Goal: Information Seeking & Learning: Learn about a topic

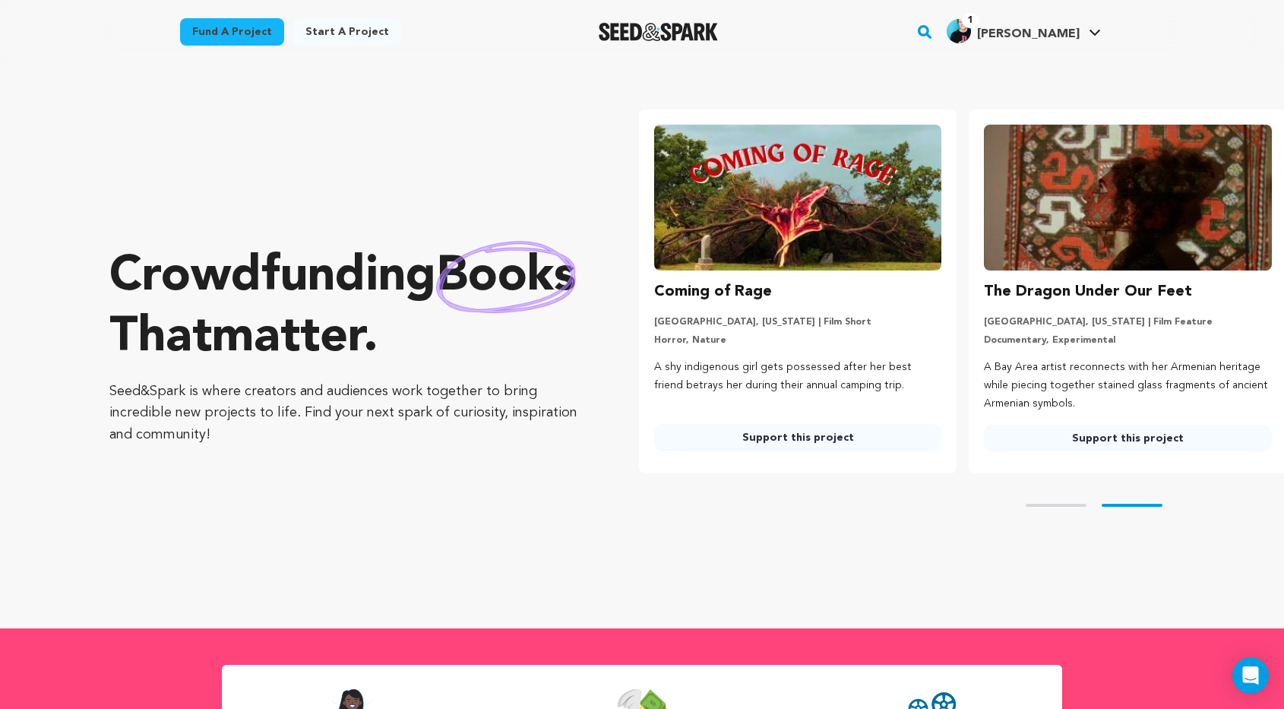
scroll to position [0, 343]
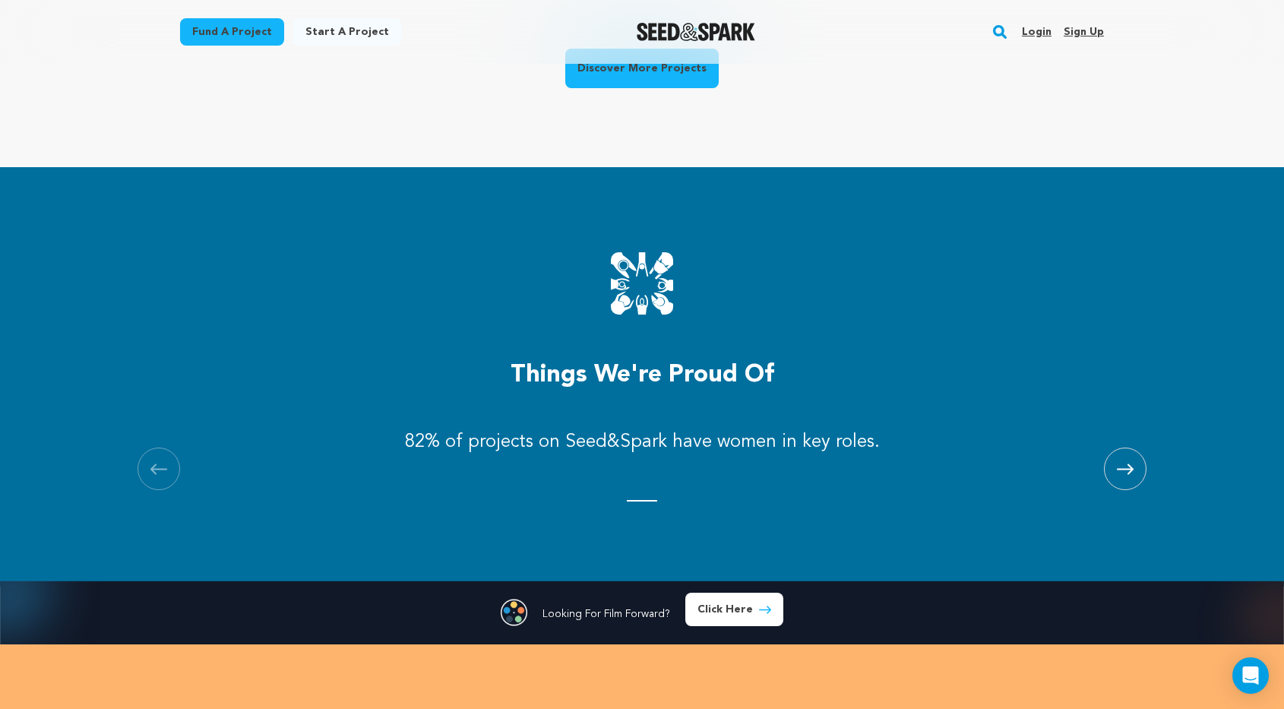
scroll to position [1222, 0]
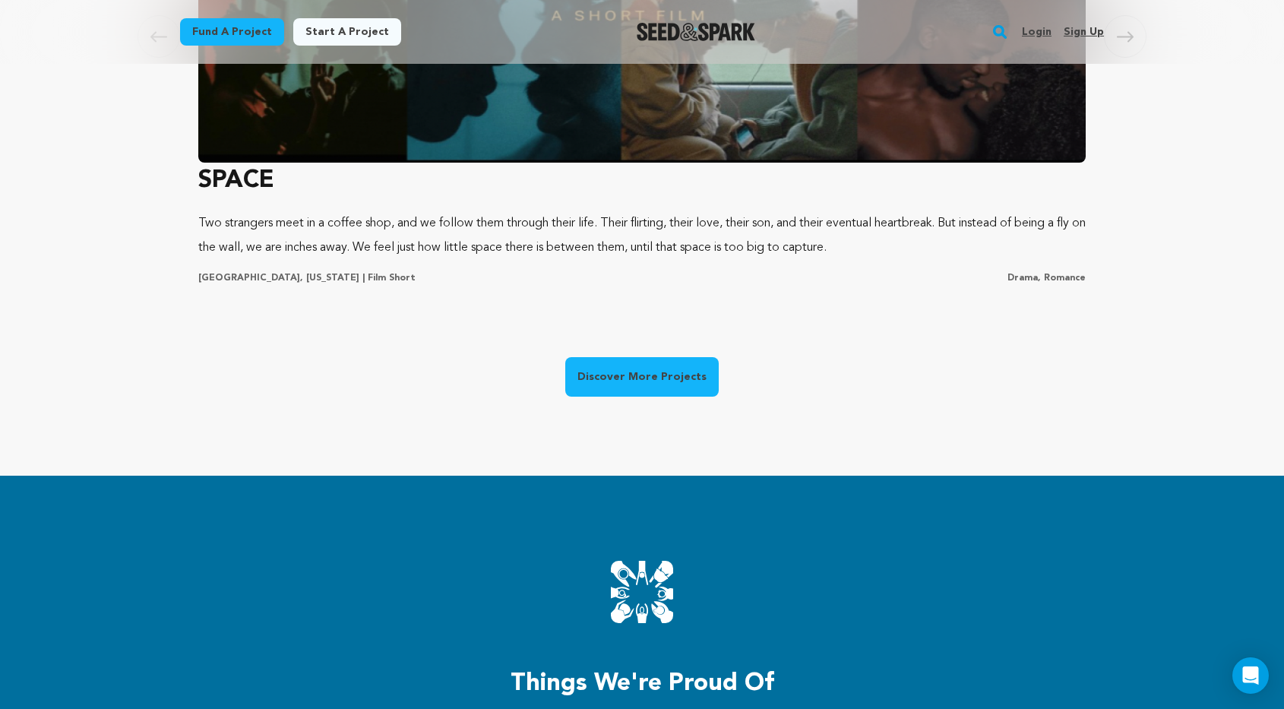
click at [671, 369] on link "Discover More Projects" at bounding box center [641, 376] width 153 height 39
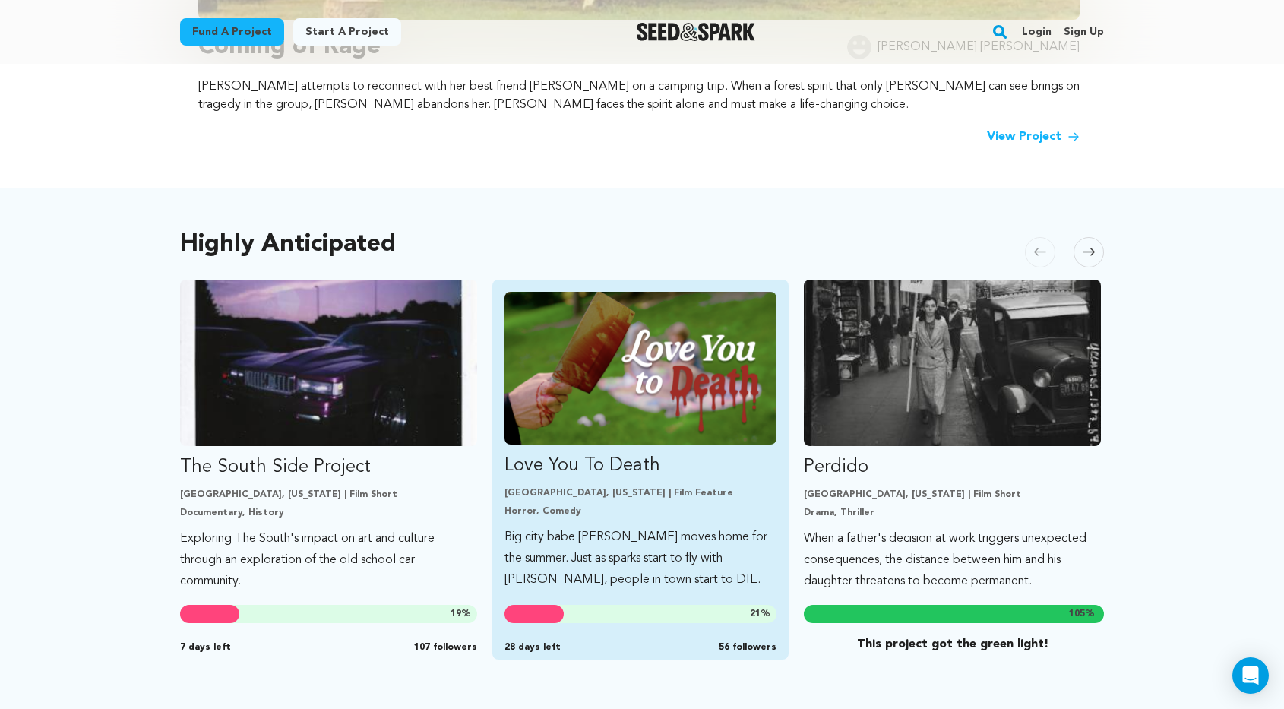
scroll to position [646, 0]
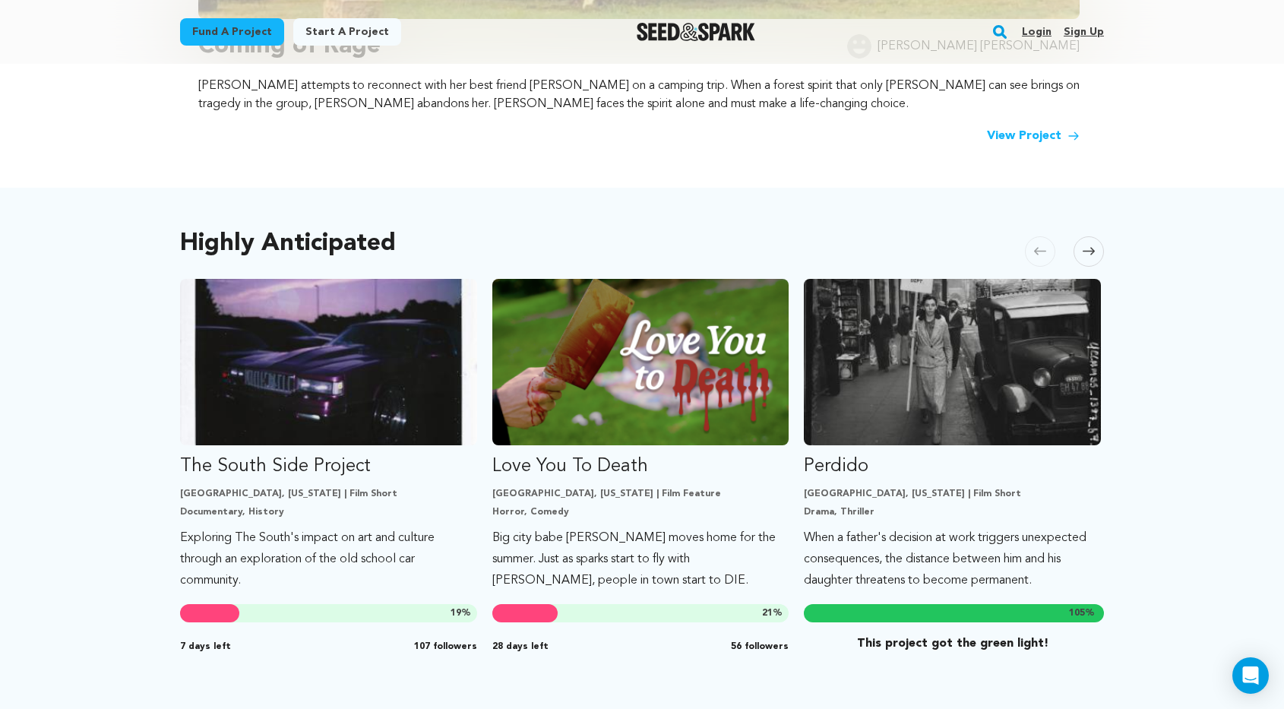
click at [1098, 254] on span at bounding box center [1088, 251] width 30 height 30
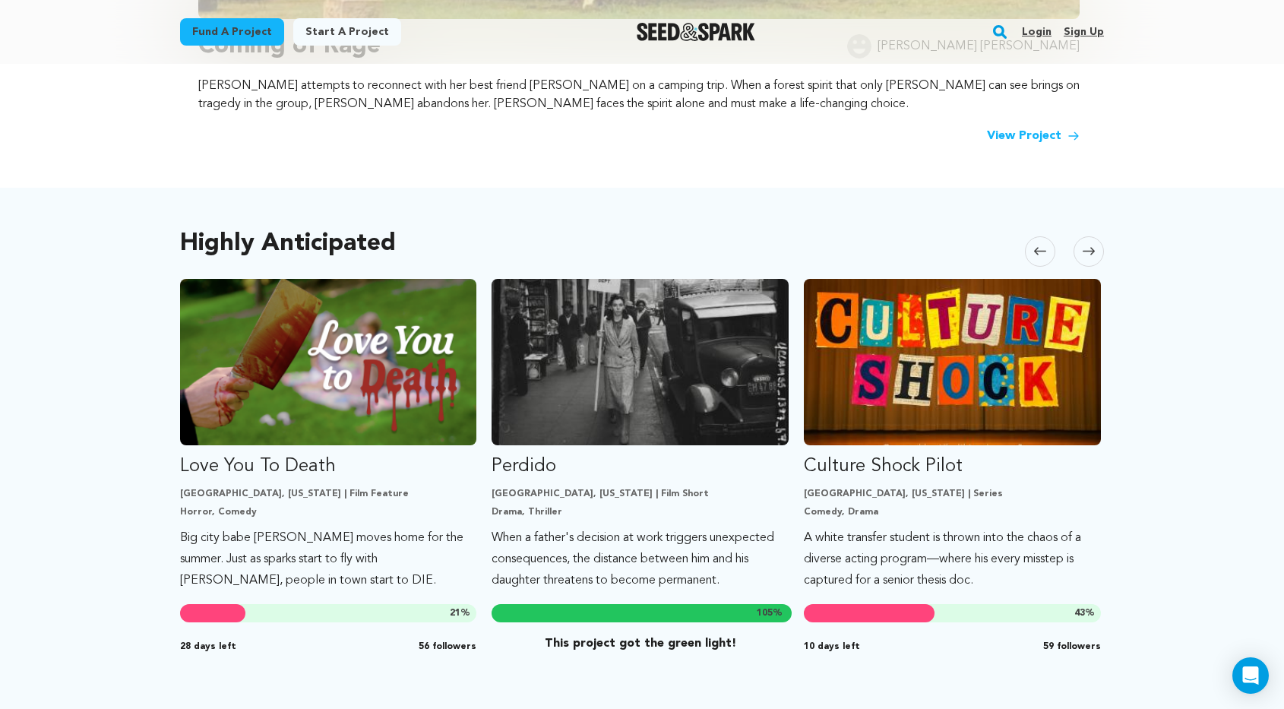
click at [1037, 249] on icon at bounding box center [1040, 252] width 12 height 8
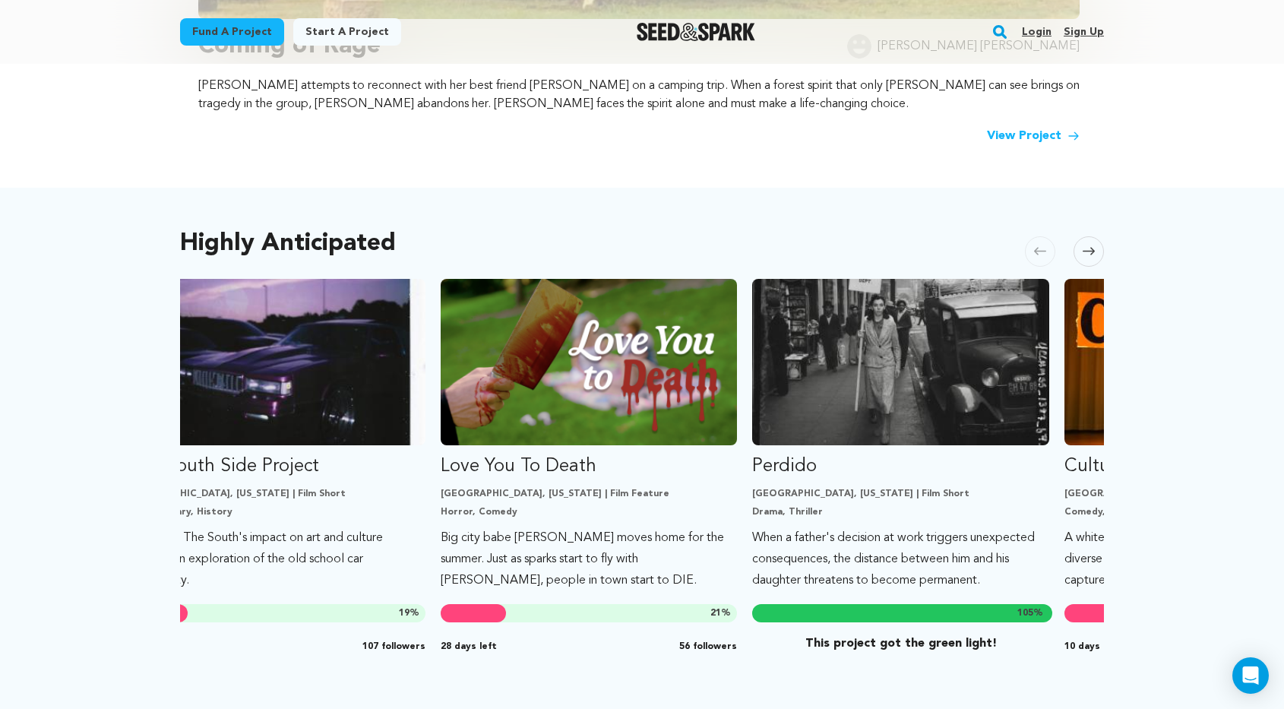
scroll to position [0, 0]
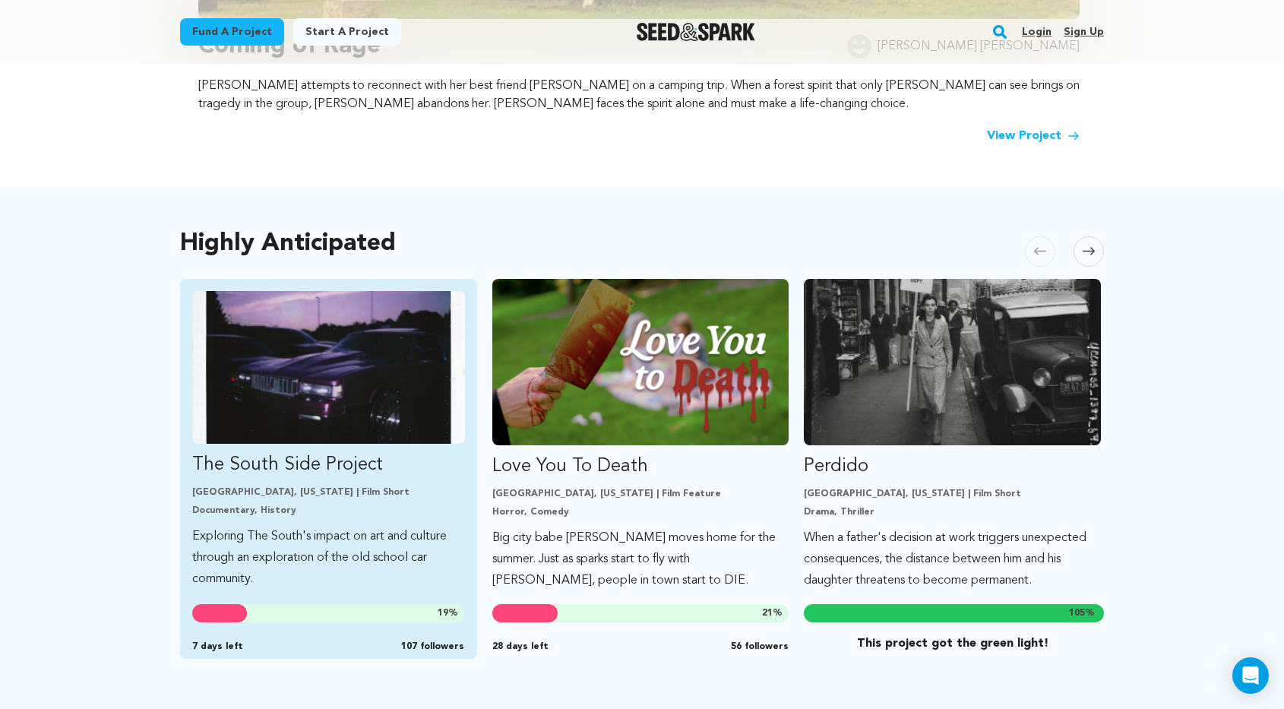
click at [288, 351] on img "Fund The South Side Project" at bounding box center [328, 367] width 273 height 153
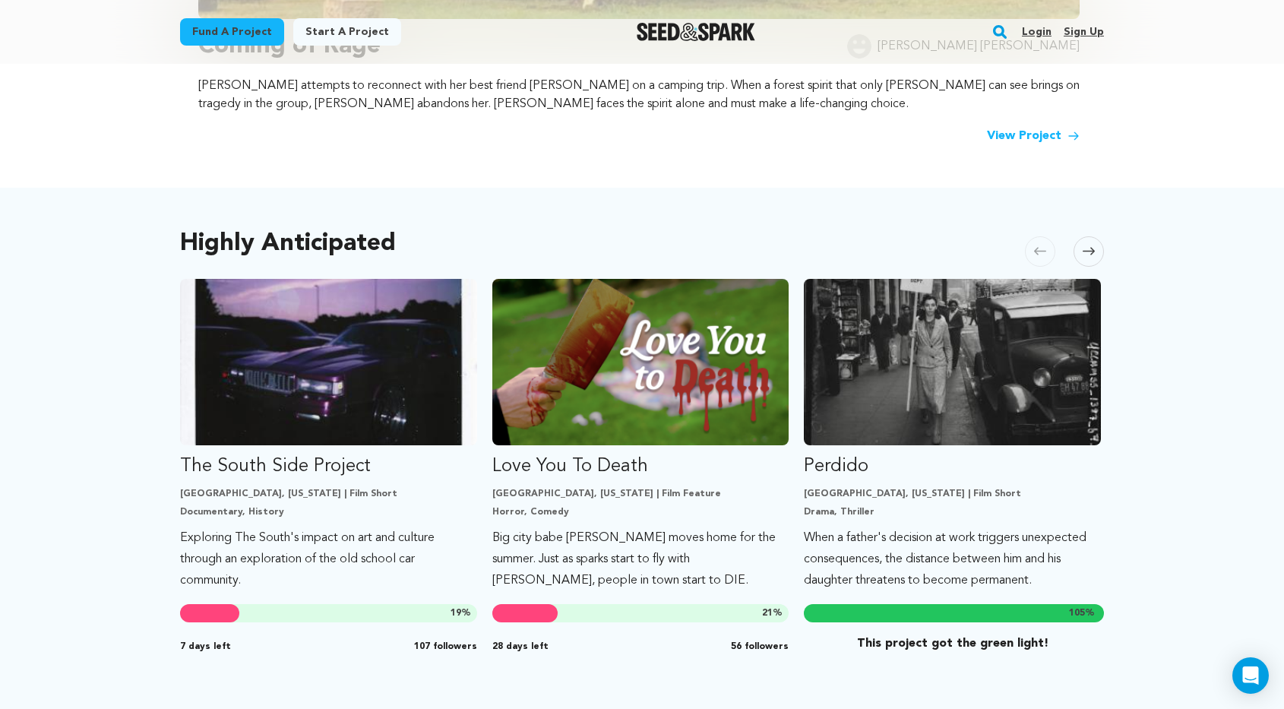
click at [1087, 245] on span at bounding box center [1088, 251] width 30 height 30
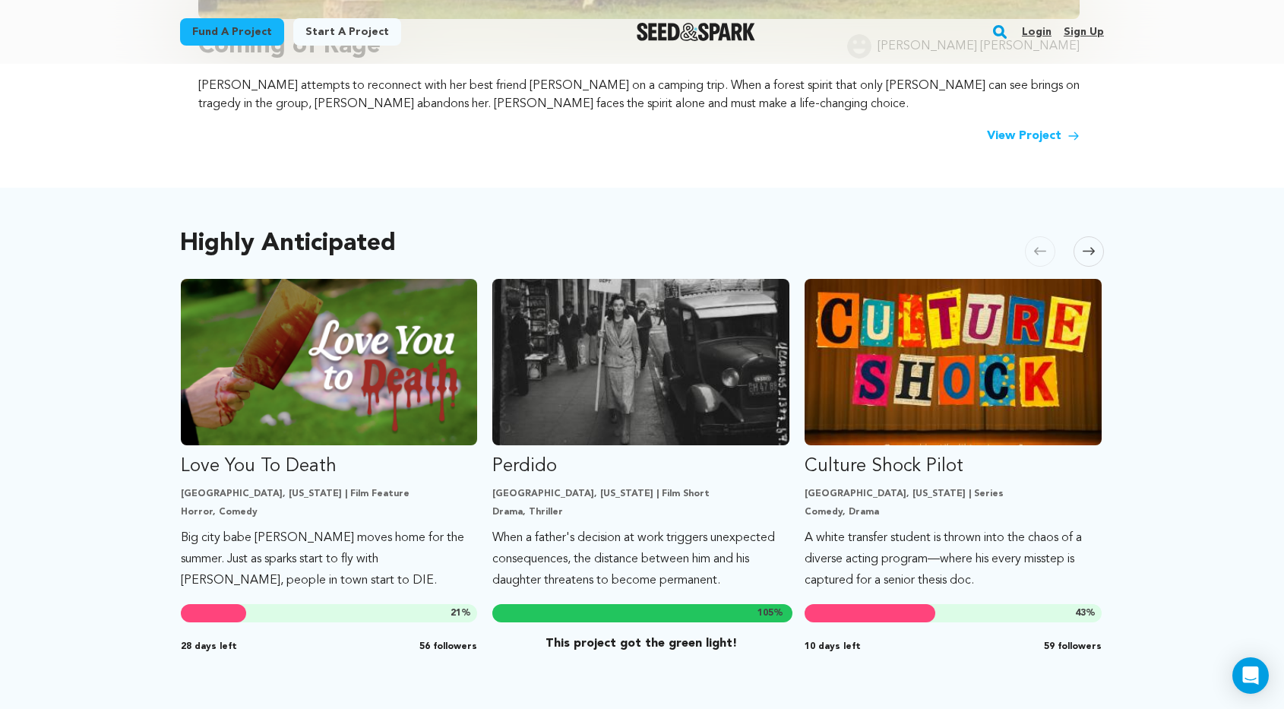
scroll to position [0, 312]
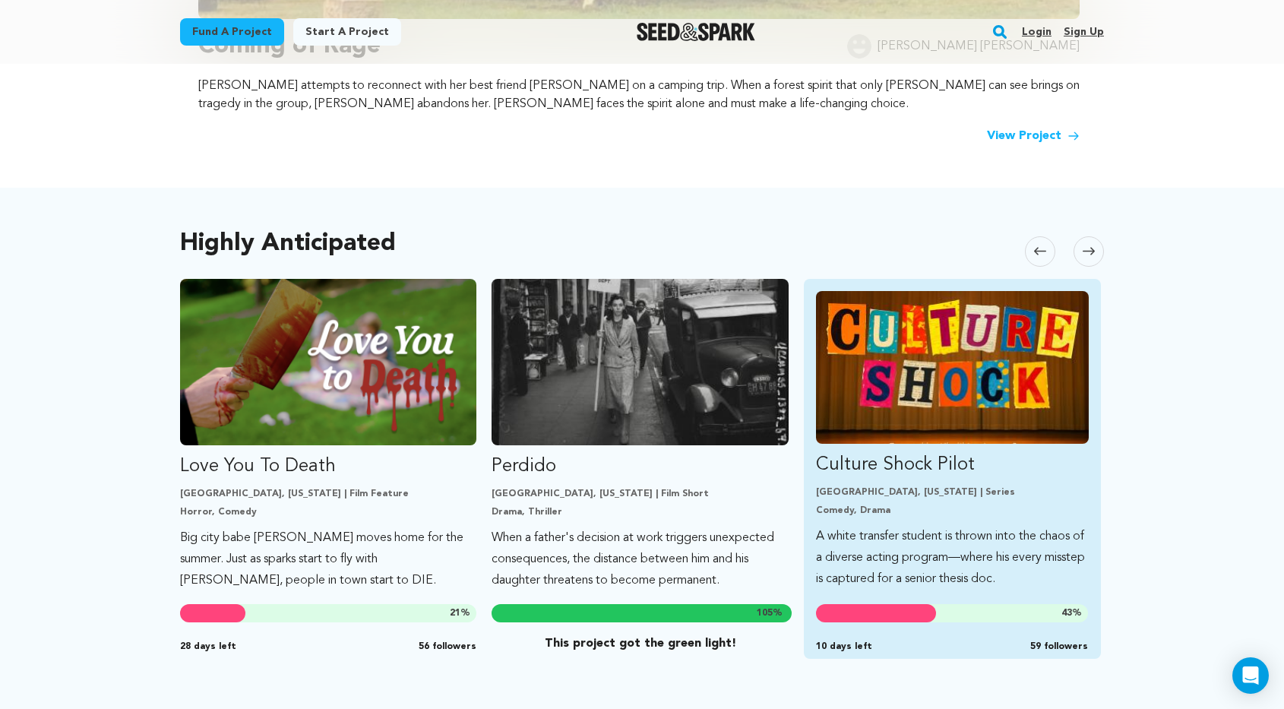
click at [908, 392] on img "Fund Culture Shock Pilot" at bounding box center [952, 367] width 273 height 153
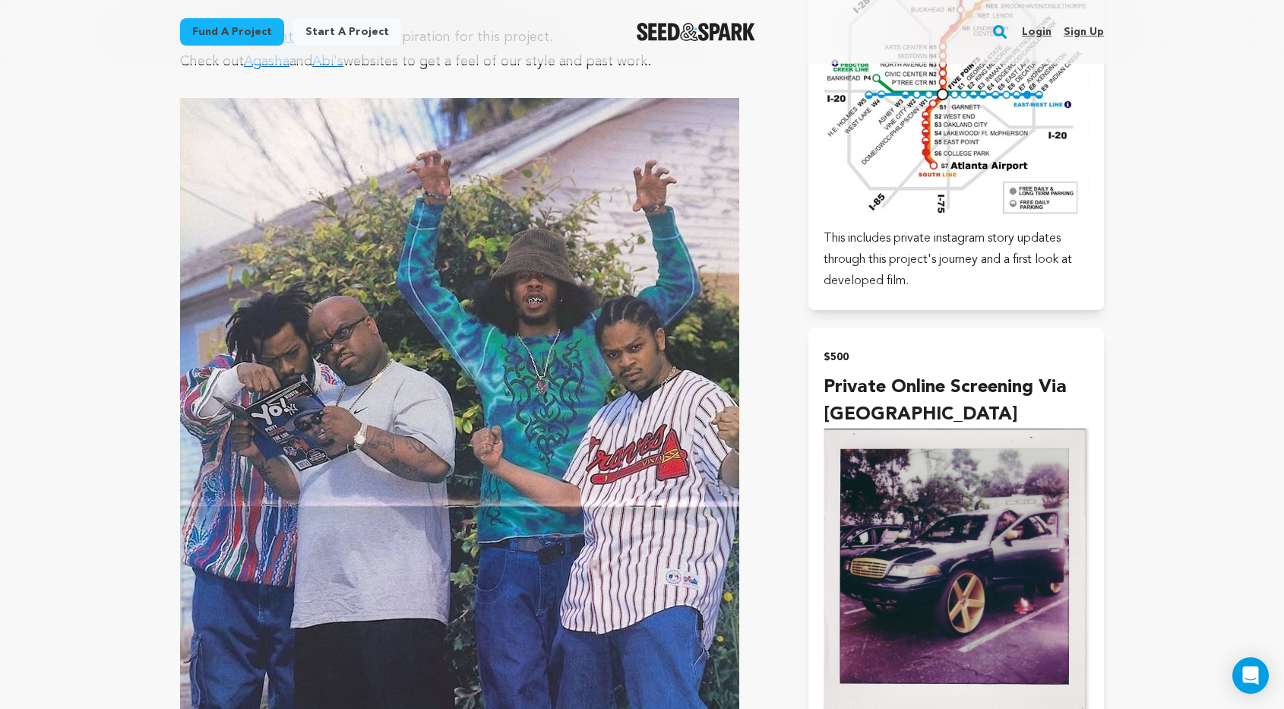
scroll to position [2099, 0]
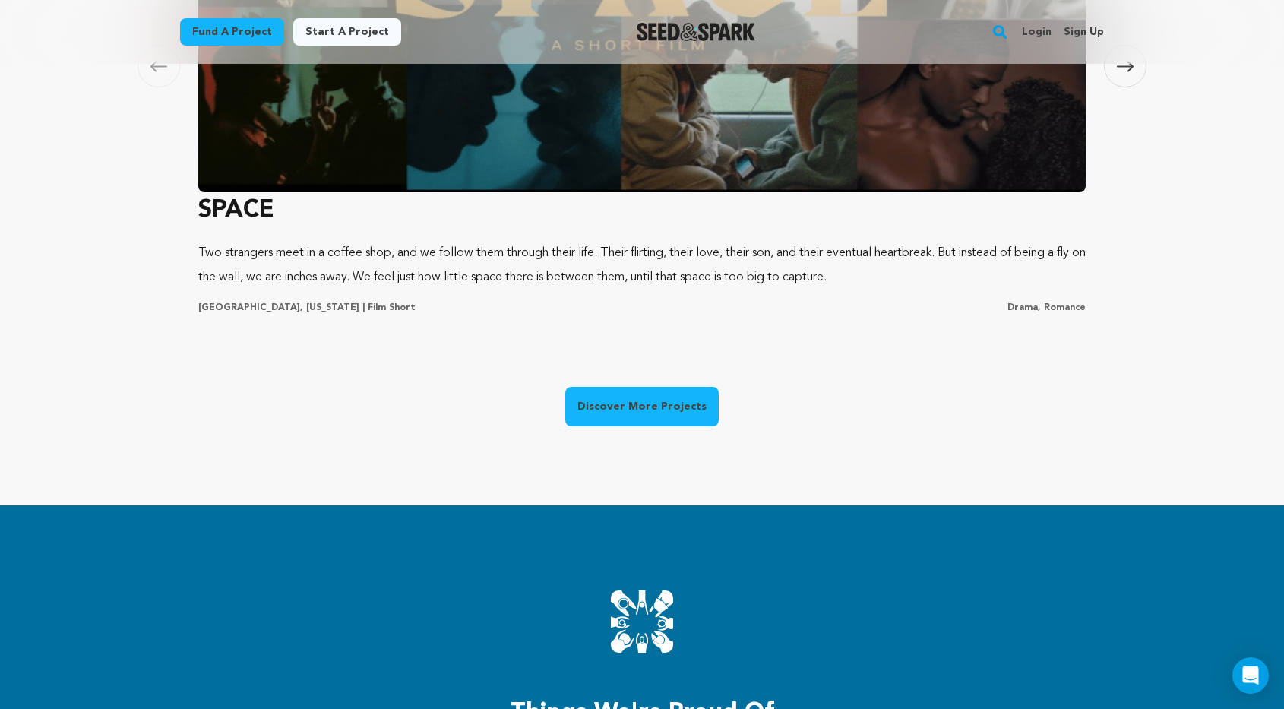
scroll to position [0, 343]
click at [661, 409] on link "Discover More Projects" at bounding box center [641, 406] width 153 height 39
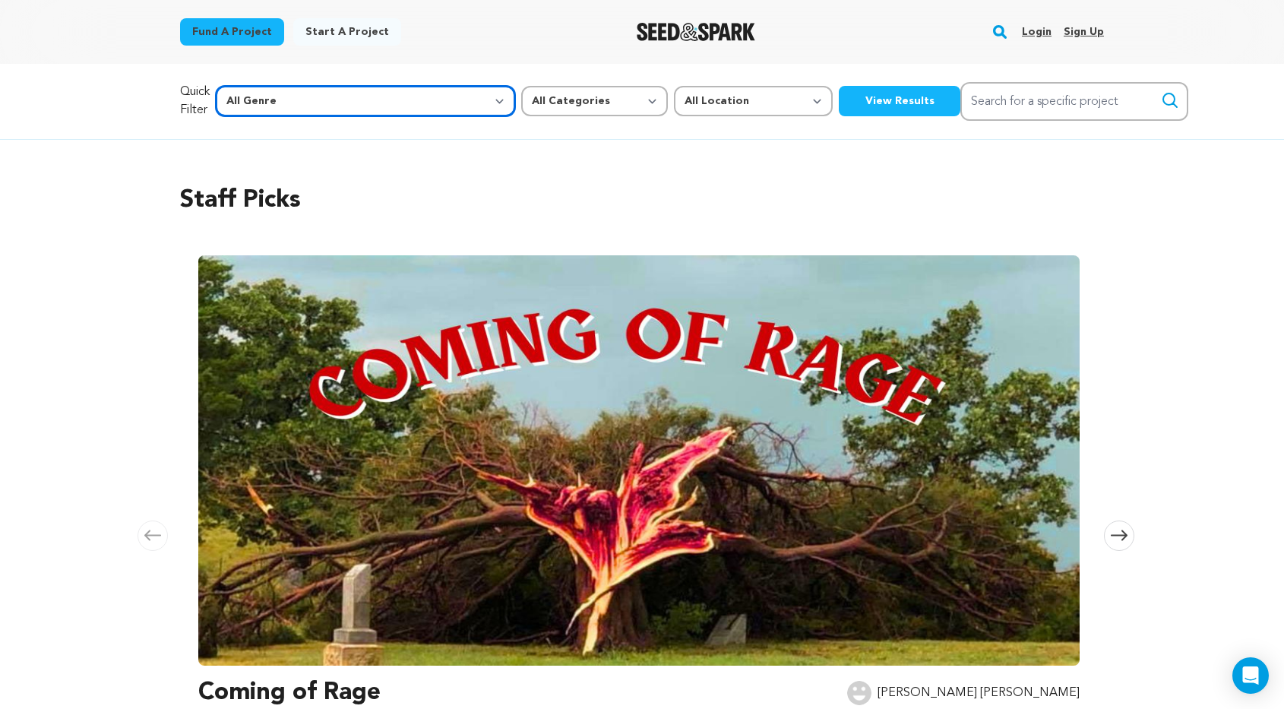
select select "5"
click at [838, 91] on button "View Results" at bounding box center [899, 101] width 122 height 30
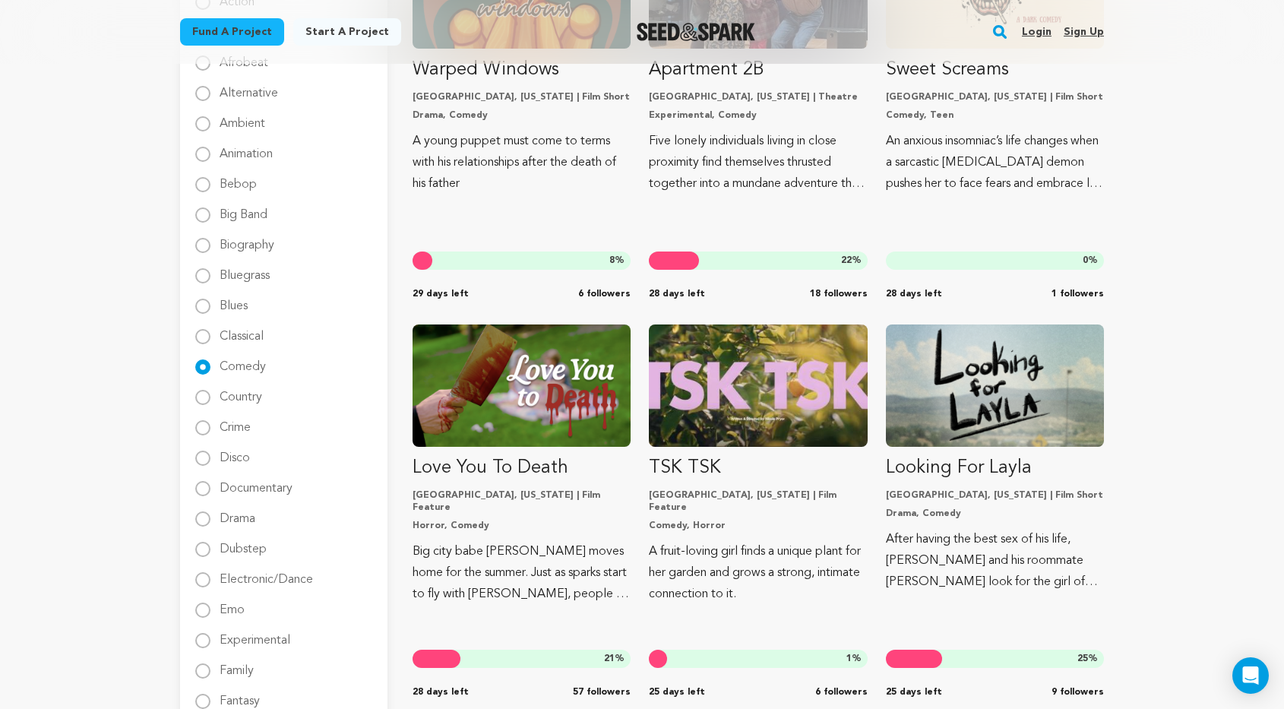
scroll to position [332, 0]
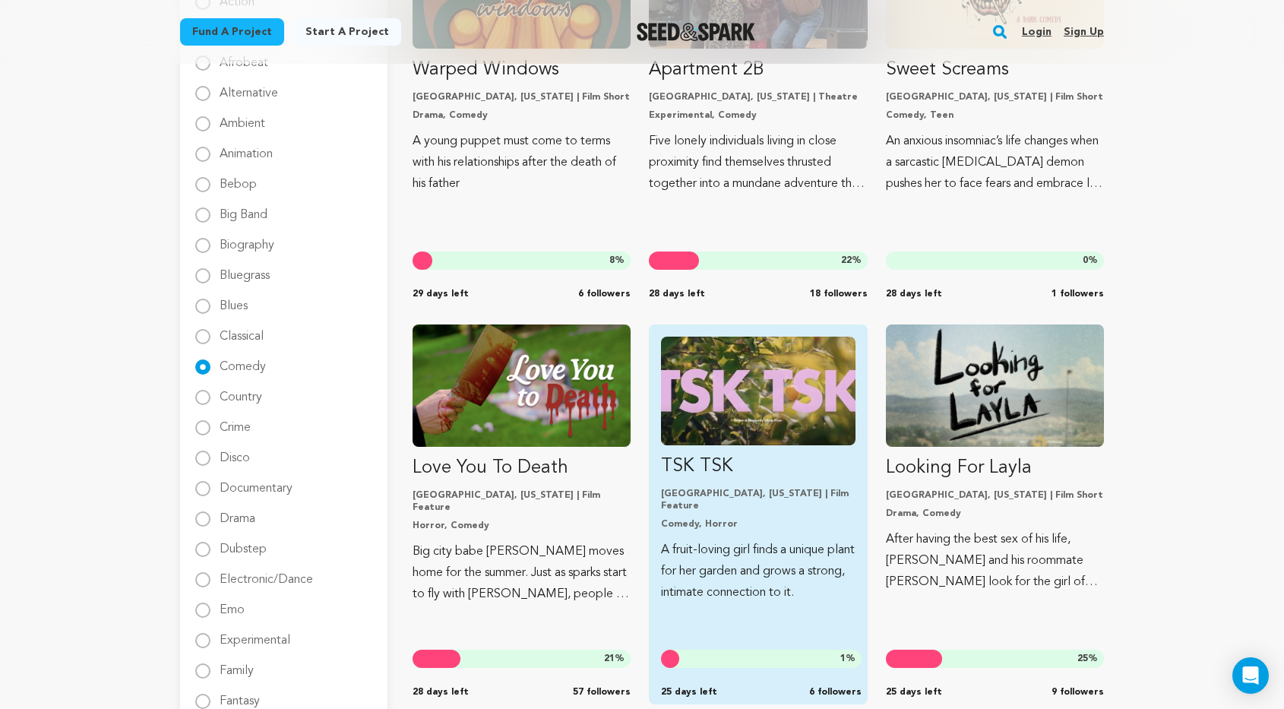
click at [751, 387] on img "Fund TSK TSK" at bounding box center [758, 390] width 194 height 109
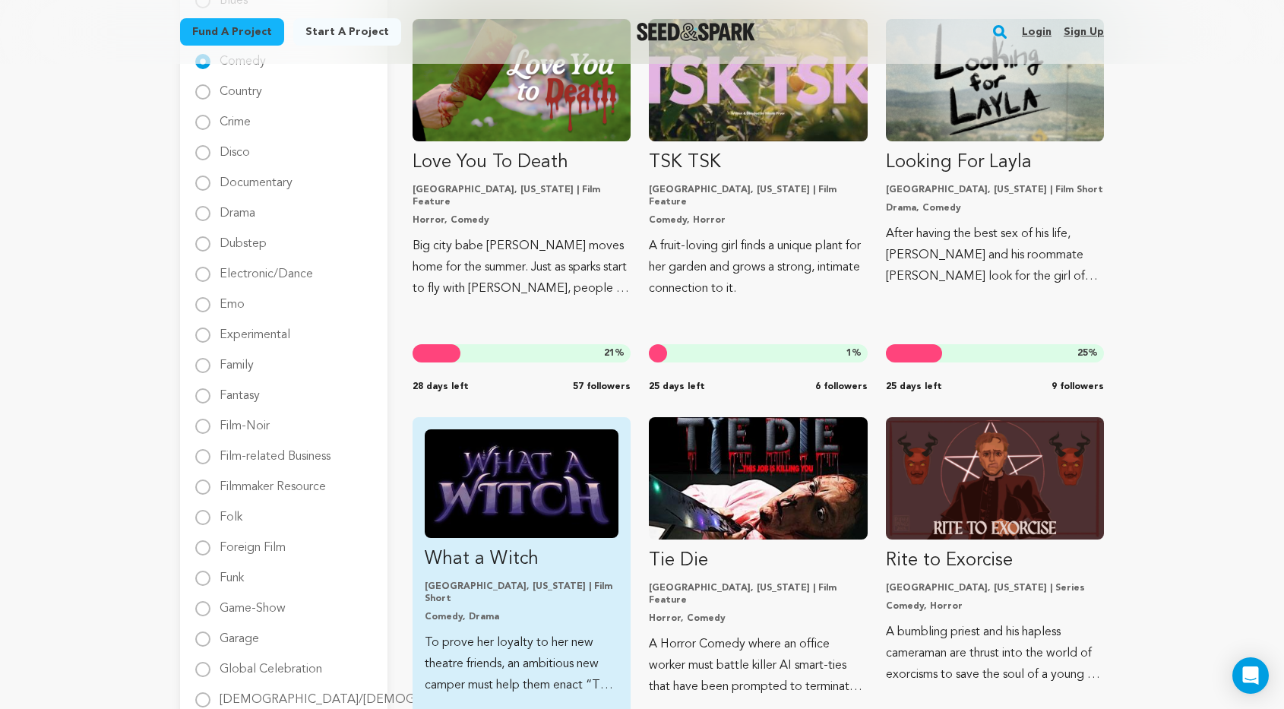
scroll to position [625, 0]
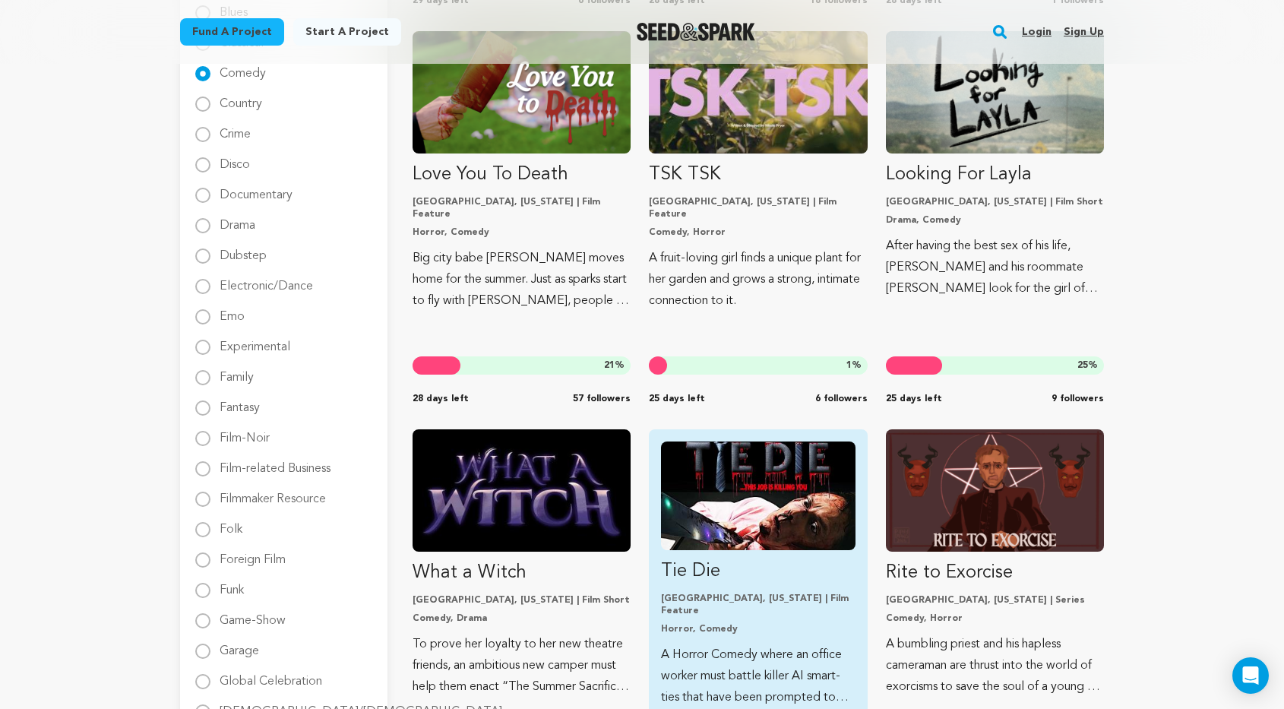
click at [745, 509] on img "Fund Tie Die" at bounding box center [758, 495] width 194 height 109
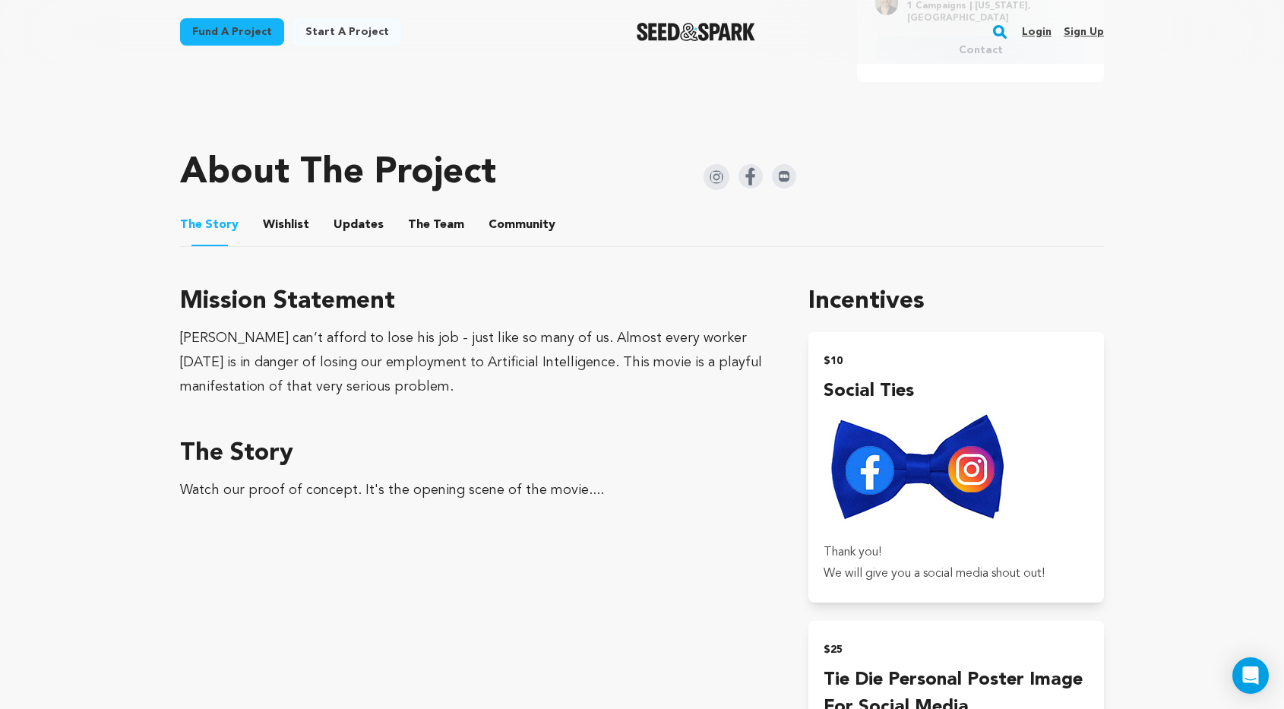
scroll to position [1102, 0]
